Goal: Task Accomplishment & Management: Manage account settings

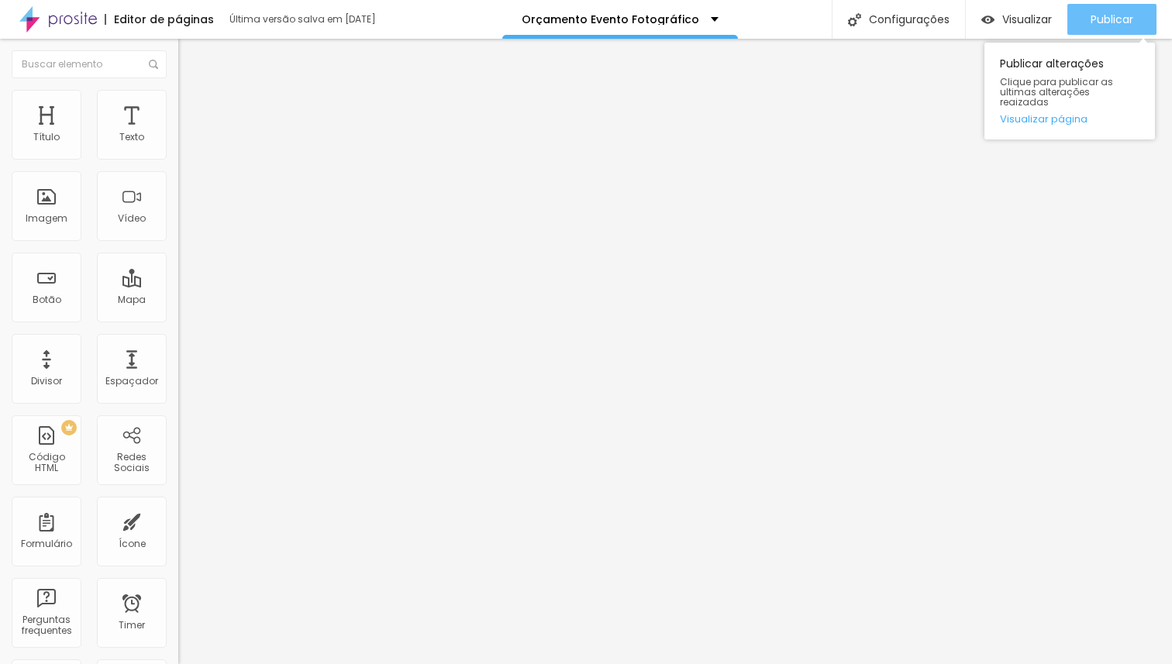
click at [1095, 25] on span "Publicar" at bounding box center [1111, 19] width 43 height 12
click at [1107, 16] on span "Publicar" at bounding box center [1111, 19] width 43 height 12
click at [1093, 19] on span "Publicar" at bounding box center [1111, 19] width 43 height 12
click at [1103, 22] on span "Publicar" at bounding box center [1111, 19] width 43 height 12
click at [1122, 22] on span "Publicar" at bounding box center [1111, 19] width 43 height 12
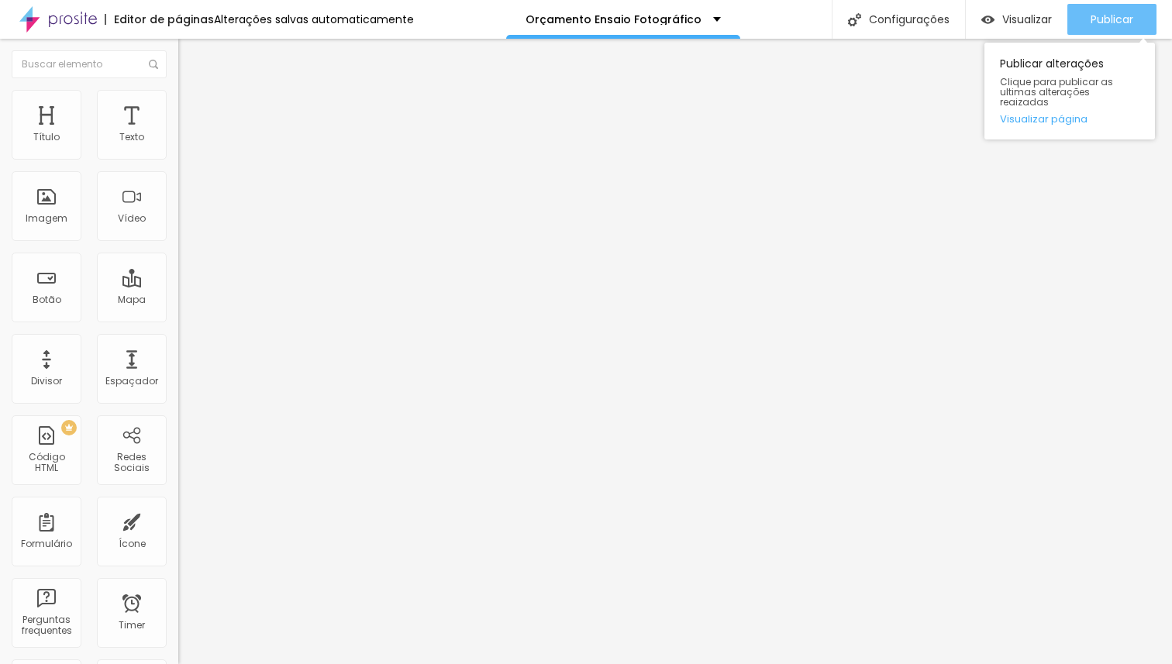
click at [1086, 15] on button "Publicar" at bounding box center [1111, 19] width 89 height 31
click at [1091, 17] on span "Publicar" at bounding box center [1111, 19] width 43 height 12
click at [1117, 17] on span "Publicar" at bounding box center [1111, 19] width 43 height 12
click at [1107, 22] on span "Publicar" at bounding box center [1111, 19] width 43 height 12
click at [1096, 17] on span "Publicar" at bounding box center [1111, 19] width 43 height 12
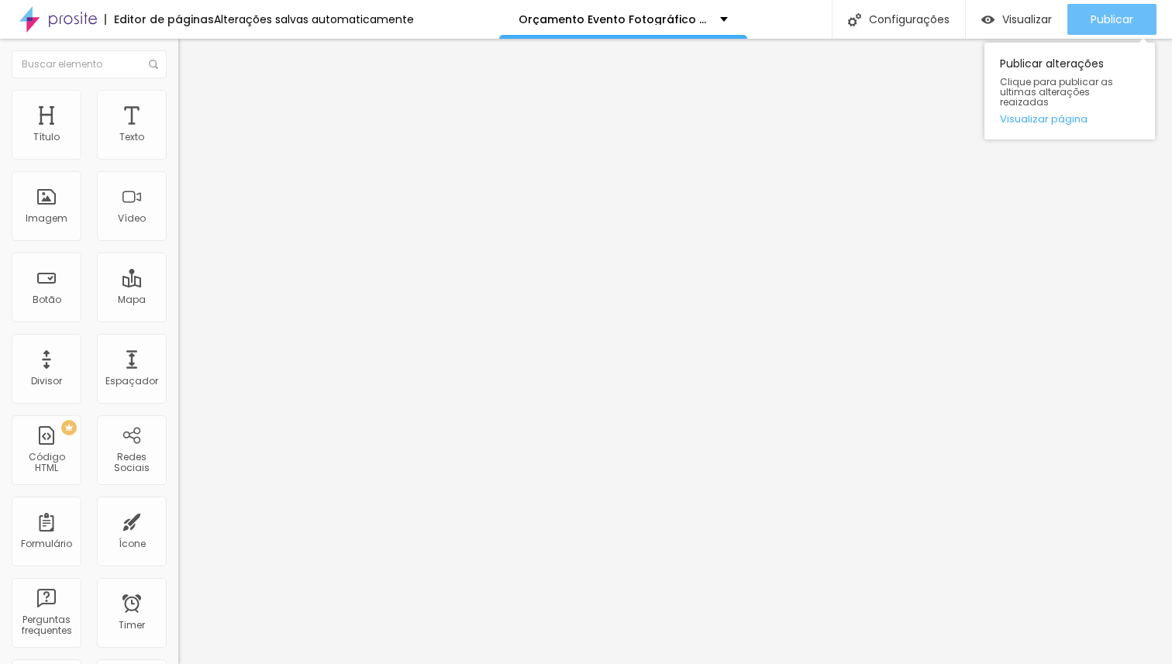
click at [1096, 19] on span "Publicar" at bounding box center [1111, 19] width 43 height 12
click at [1116, 28] on div "Publicar" at bounding box center [1111, 19] width 43 height 31
click at [1122, 22] on span "Publicar" at bounding box center [1111, 19] width 43 height 12
